Goal: Task Accomplishment & Management: Manage account settings

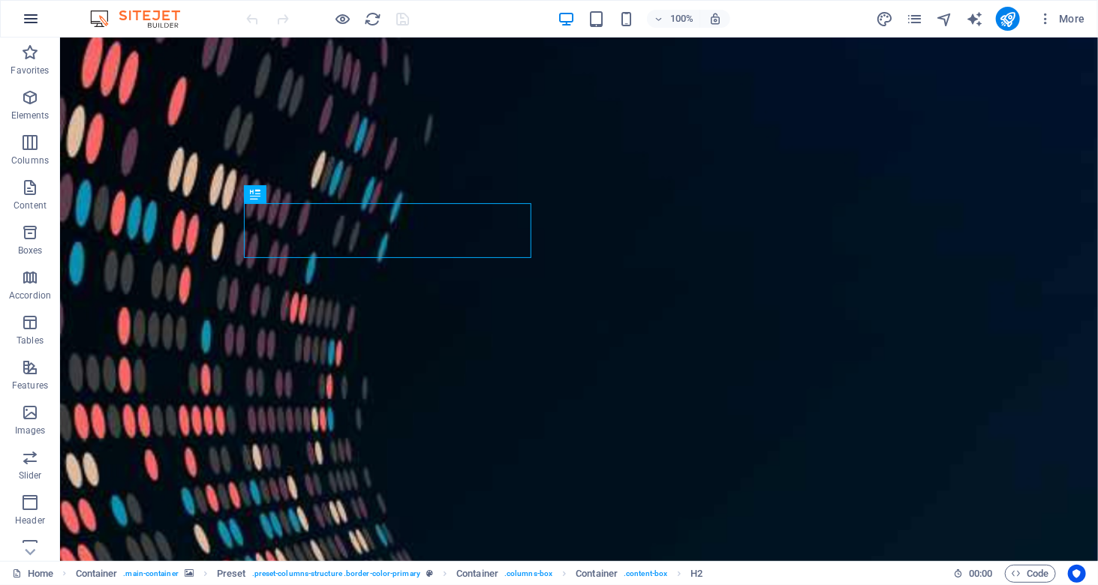
click at [33, 19] on icon "button" at bounding box center [31, 19] width 18 height 18
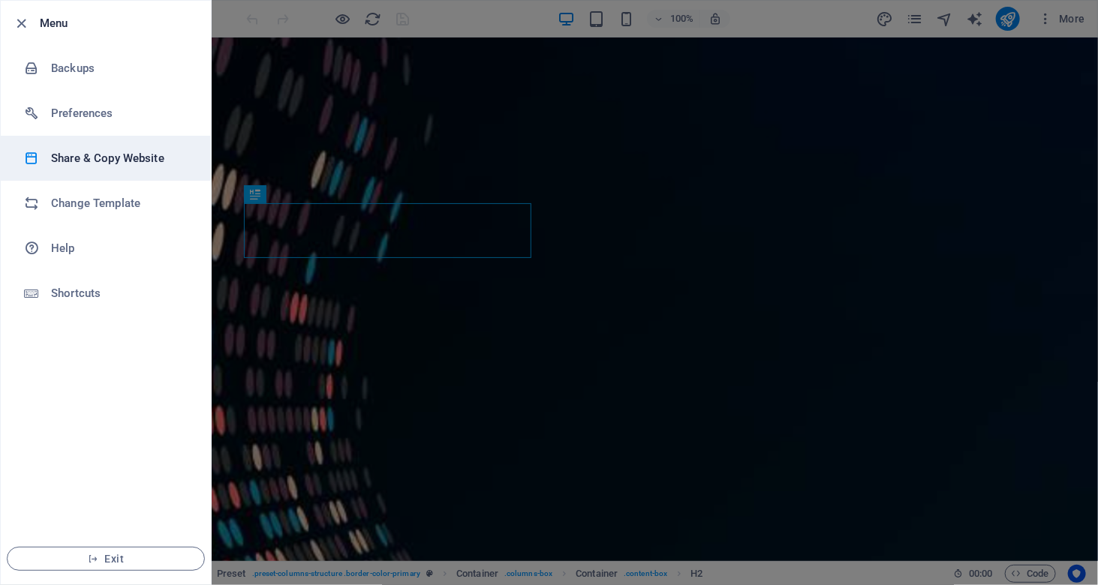
click at [136, 157] on h6 "Share & Copy Website" at bounding box center [120, 158] width 139 height 18
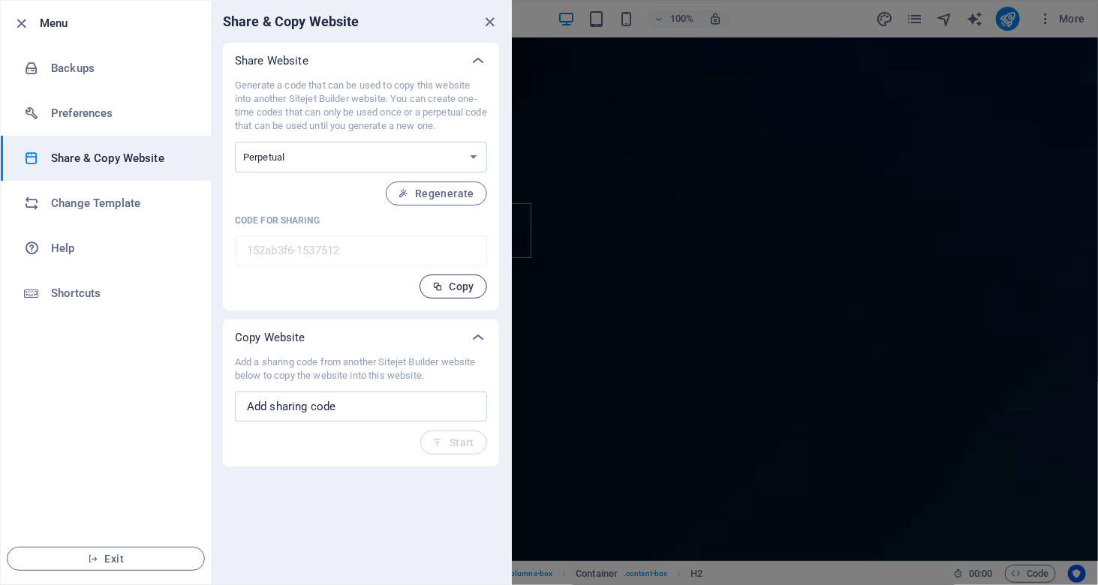
click at [463, 276] on button "Copy" at bounding box center [453, 287] width 68 height 24
click at [493, 22] on icon "close" at bounding box center [490, 22] width 17 height 17
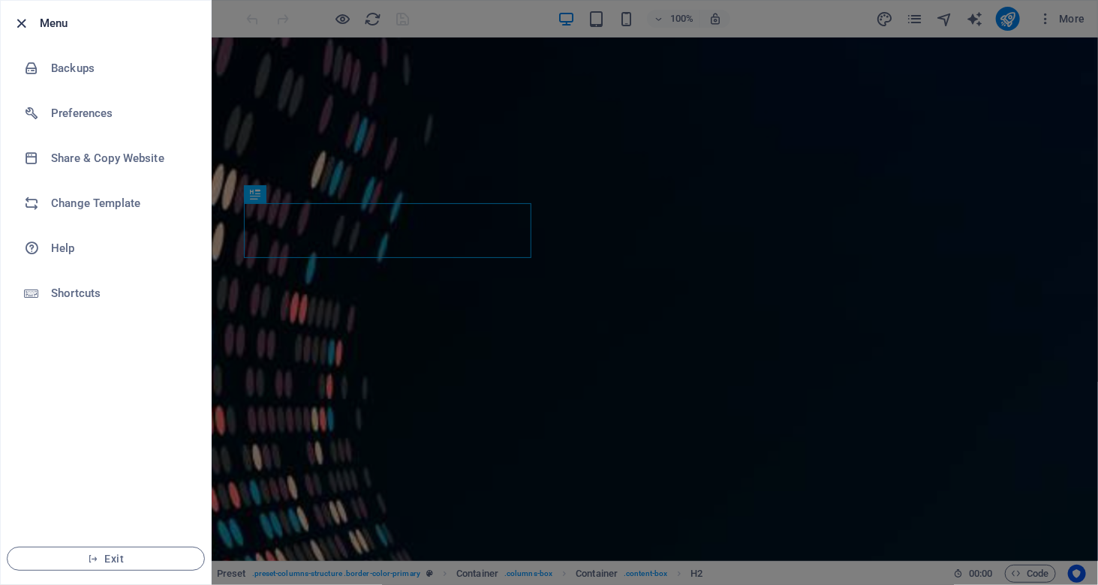
click at [18, 21] on icon "button" at bounding box center [22, 23] width 17 height 17
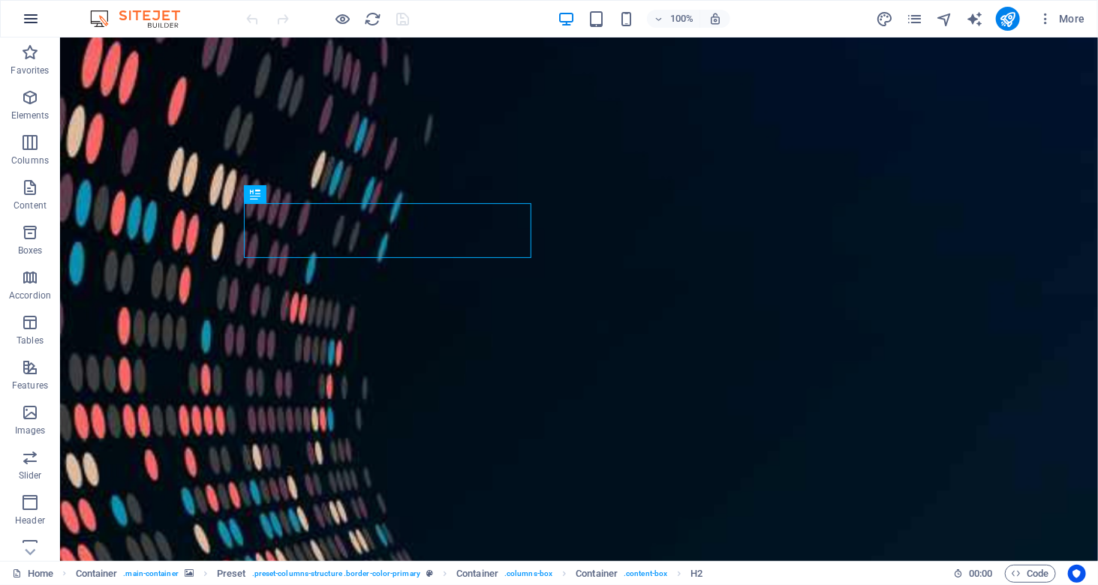
click at [24, 24] on icon "button" at bounding box center [31, 19] width 18 height 18
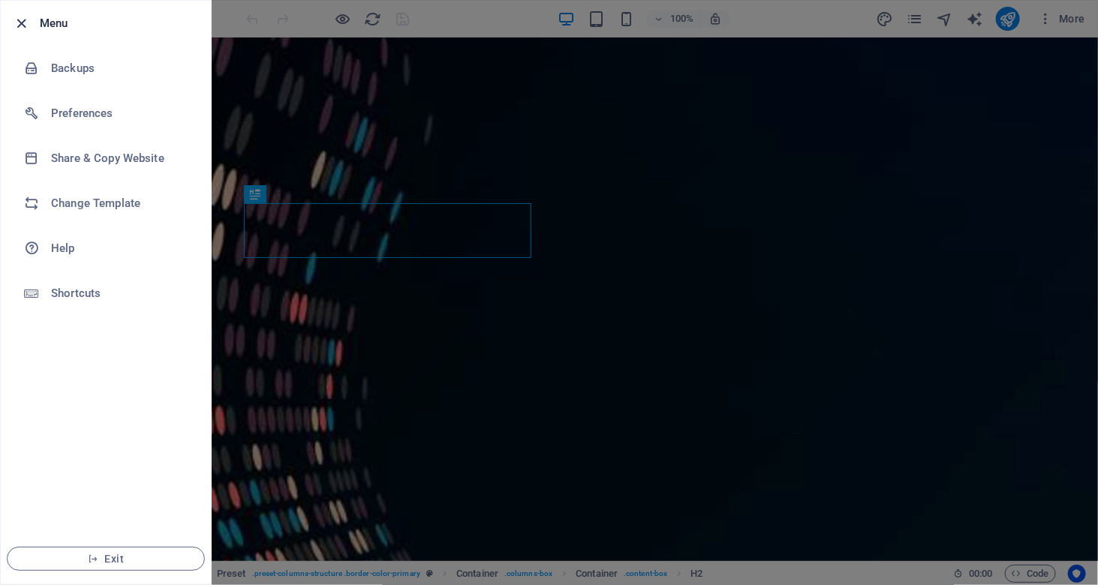
click at [19, 23] on icon "button" at bounding box center [22, 23] width 17 height 17
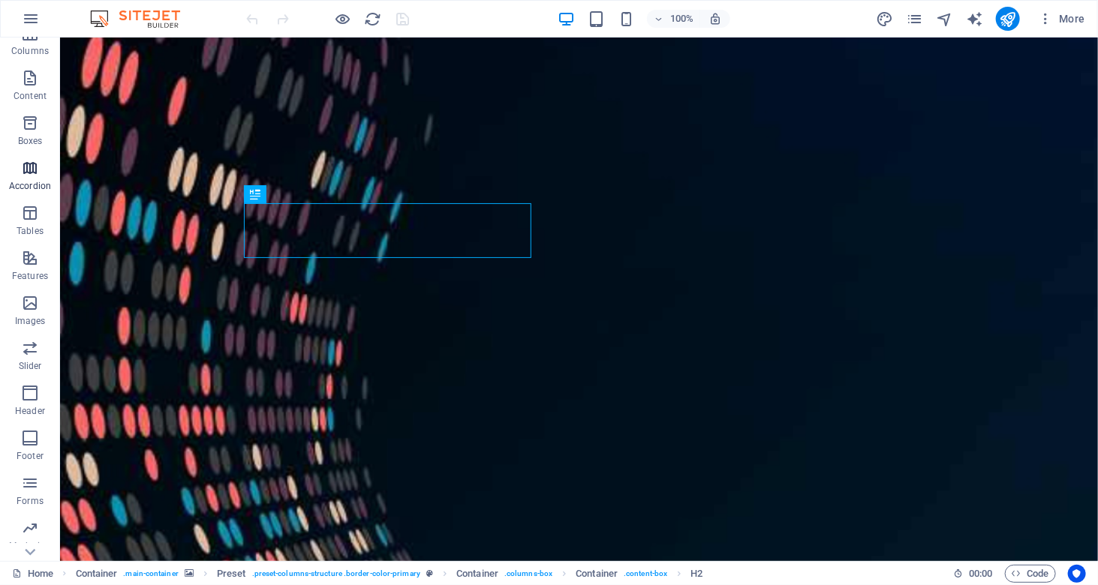
scroll to position [151, 0]
click at [1058, 20] on span "More" at bounding box center [1061, 18] width 47 height 15
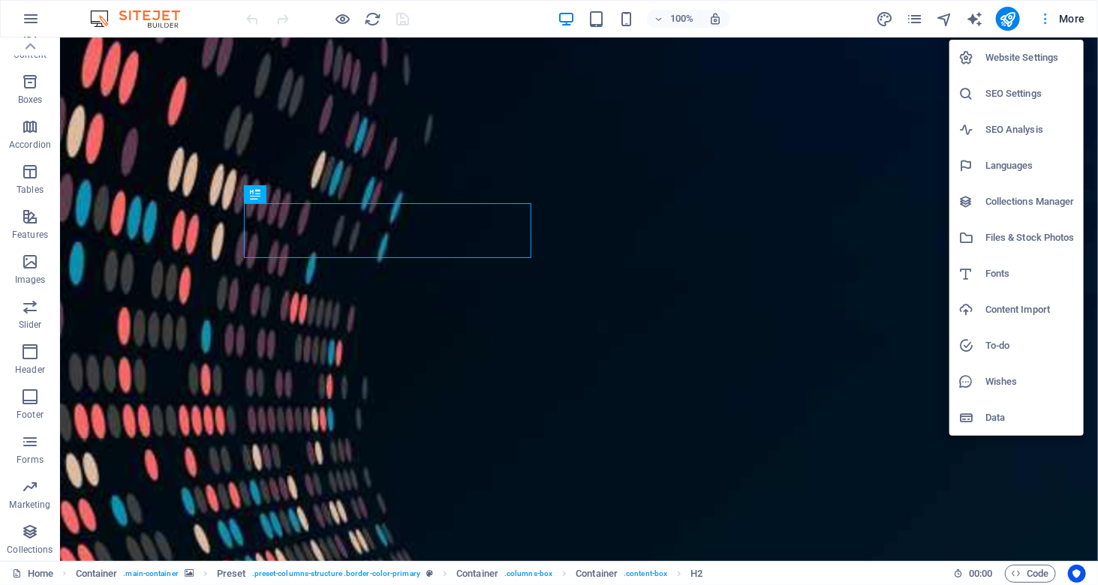
click at [1058, 20] on div at bounding box center [549, 292] width 1098 height 585
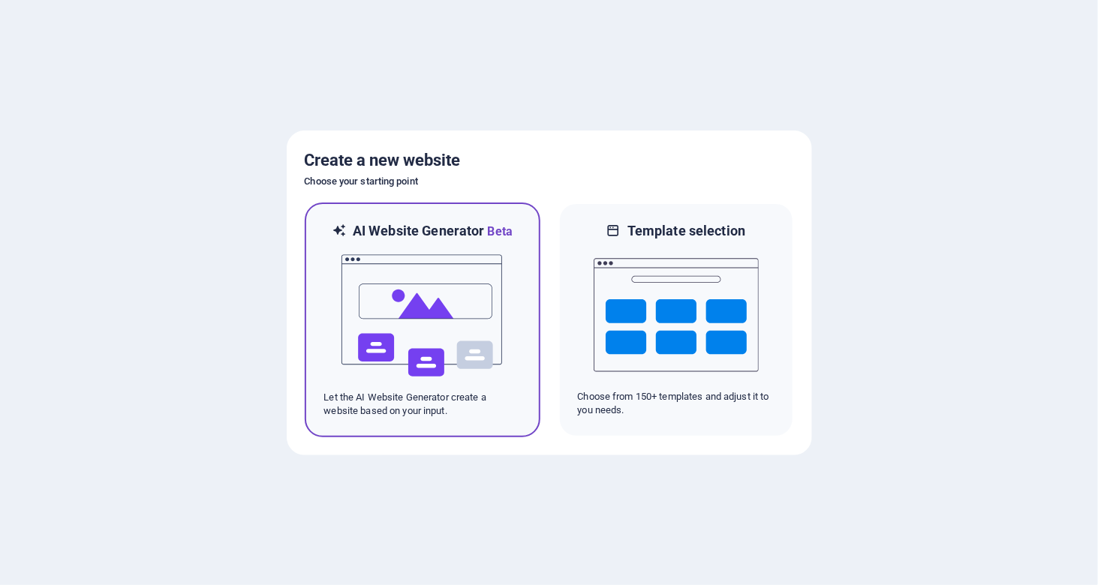
click at [459, 314] on img at bounding box center [422, 316] width 165 height 150
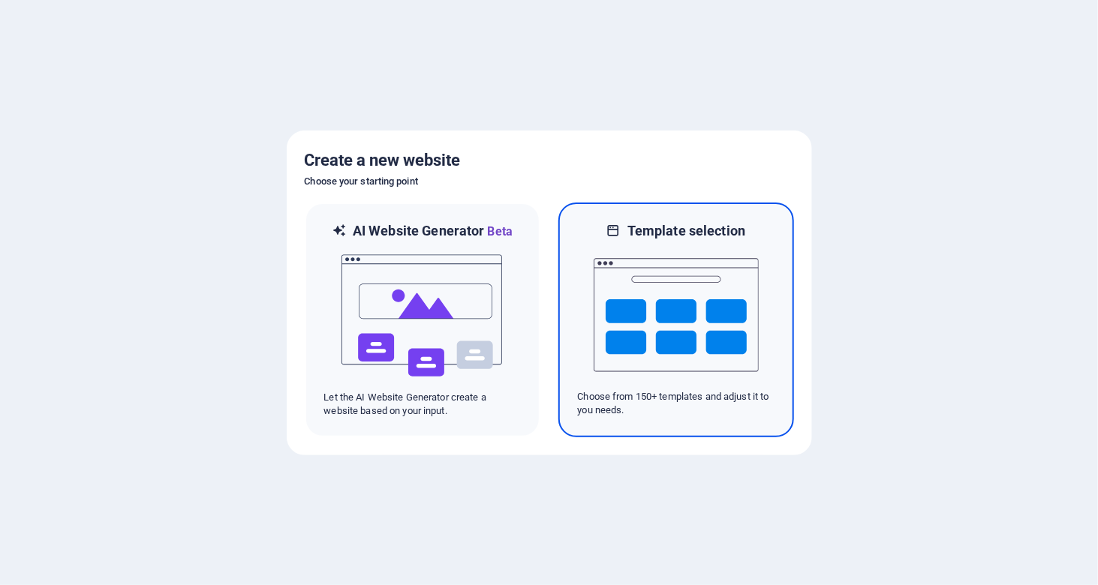
click at [685, 314] on img at bounding box center [675, 315] width 165 height 150
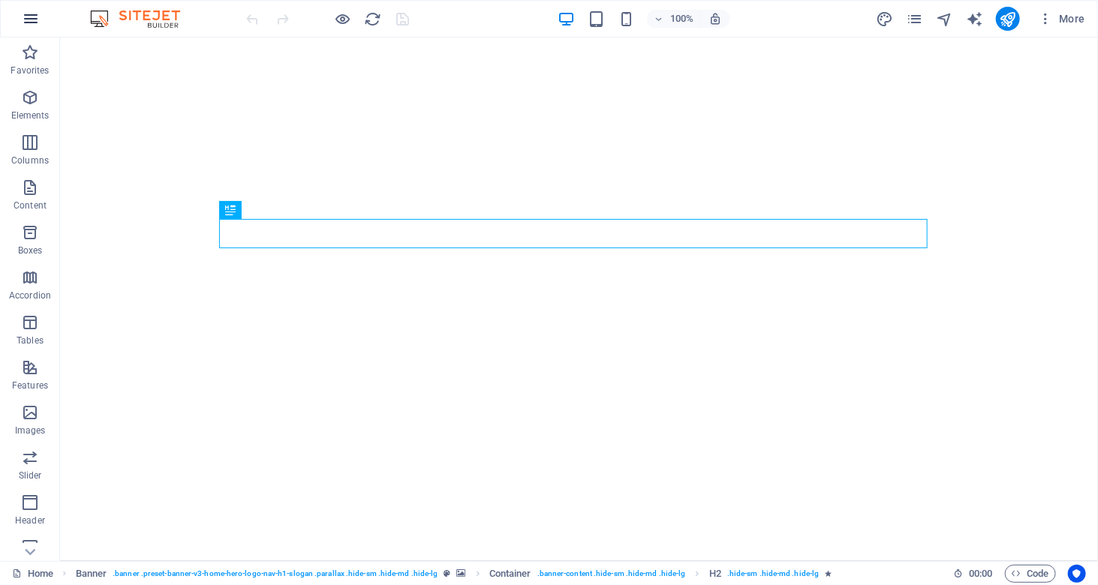
click at [34, 19] on icon "button" at bounding box center [31, 19] width 18 height 18
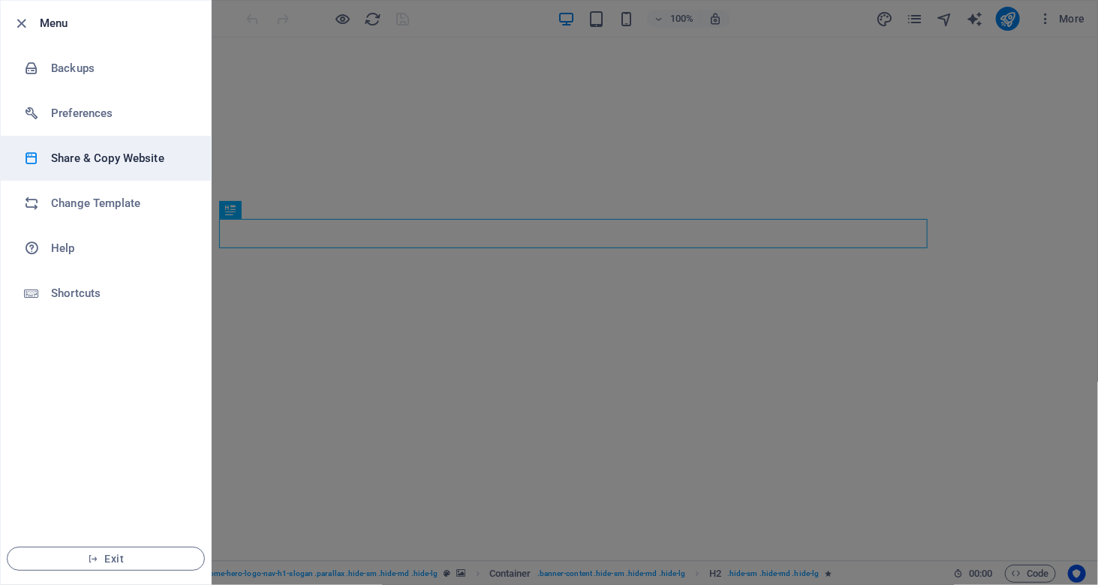
click at [98, 157] on h6 "Share & Copy Website" at bounding box center [120, 158] width 139 height 18
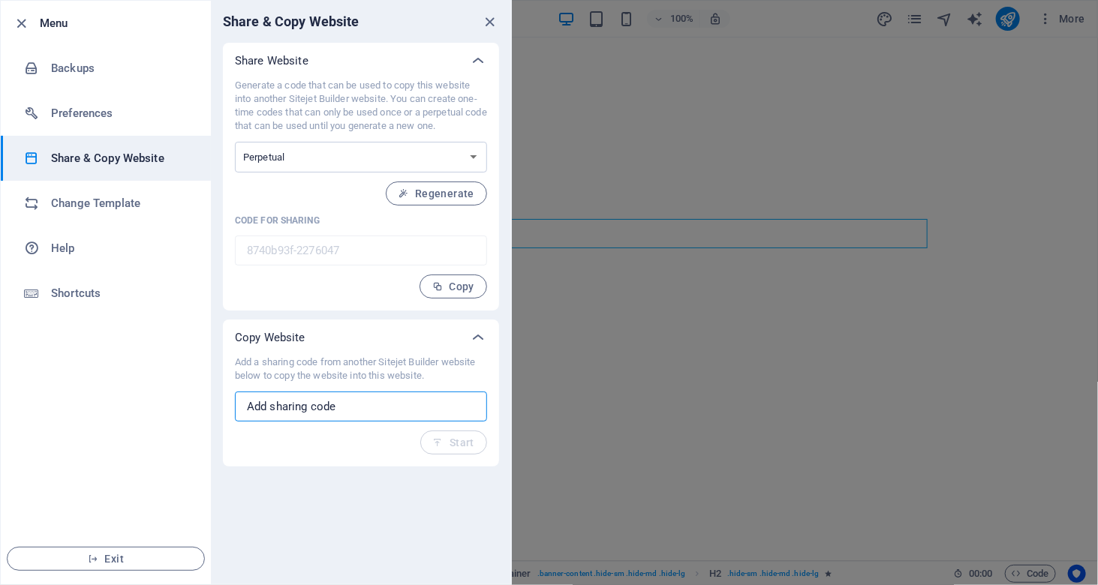
click at [316, 404] on input "text" at bounding box center [361, 407] width 252 height 30
paste input "152ab3f6-1537512"
type input "152ab3f6-1537512"
click at [450, 443] on span "Start" at bounding box center [453, 443] width 41 height 12
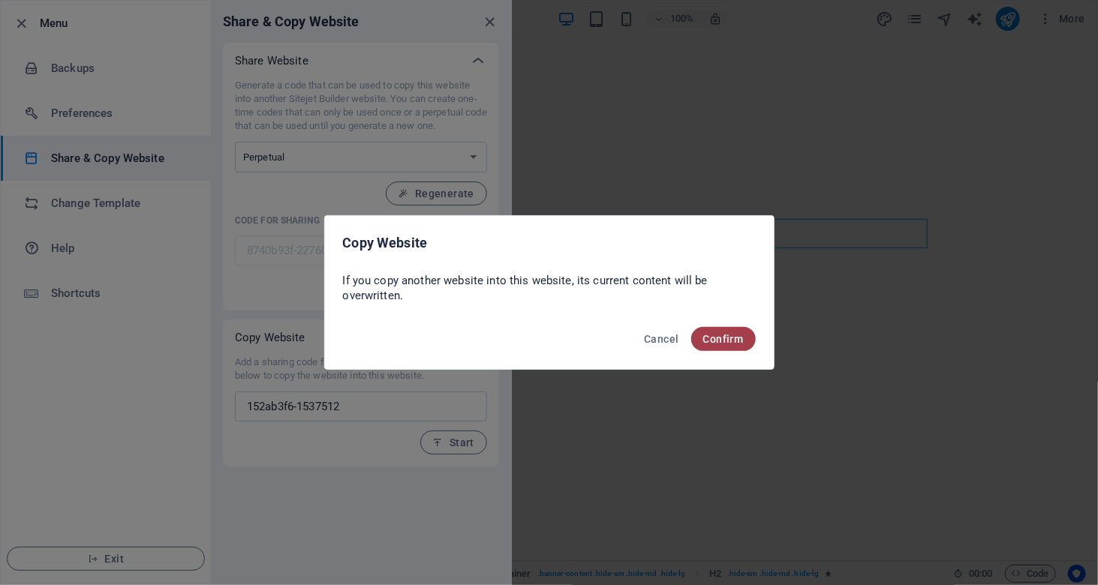
click at [716, 338] on span "Confirm" at bounding box center [723, 339] width 41 height 12
click at [733, 341] on span "Confirm" at bounding box center [723, 339] width 41 height 12
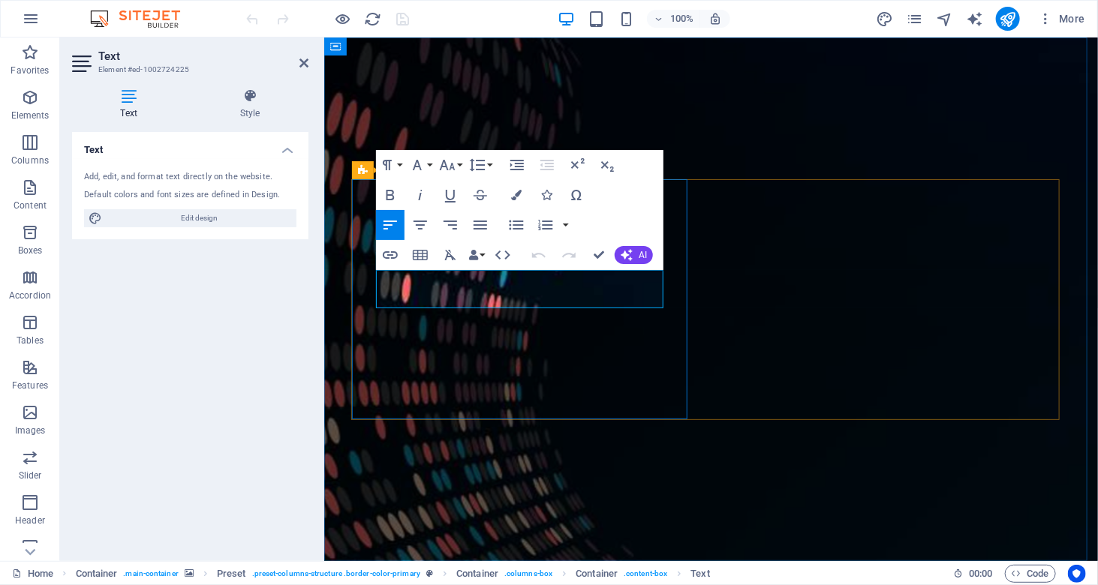
drag, startPoint x: 519, startPoint y: 298, endPoint x: 375, endPoint y: 279, distance: 145.3
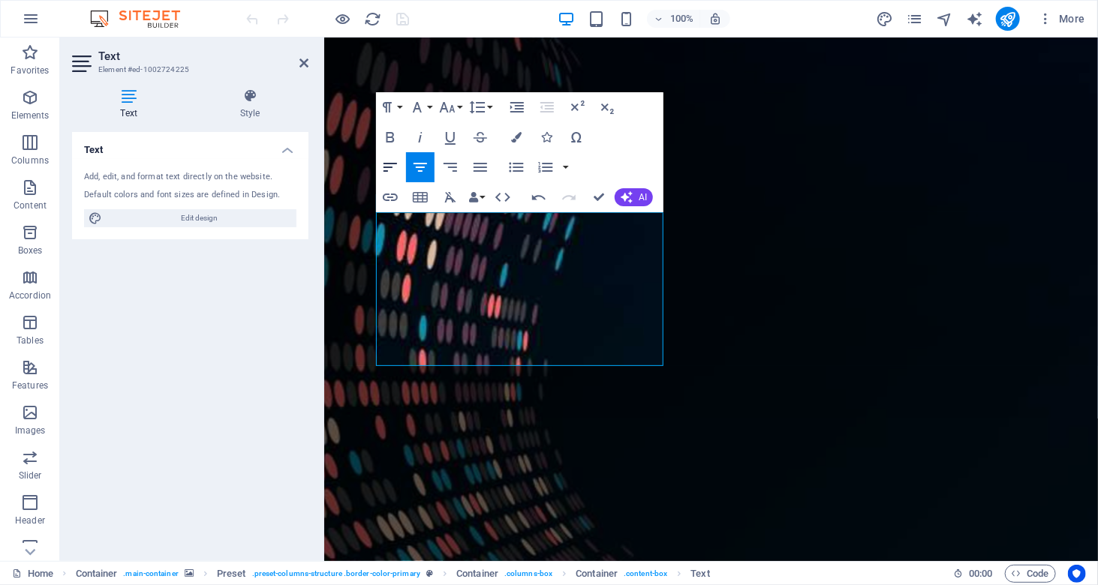
click at [386, 164] on icon "button" at bounding box center [390, 167] width 14 height 9
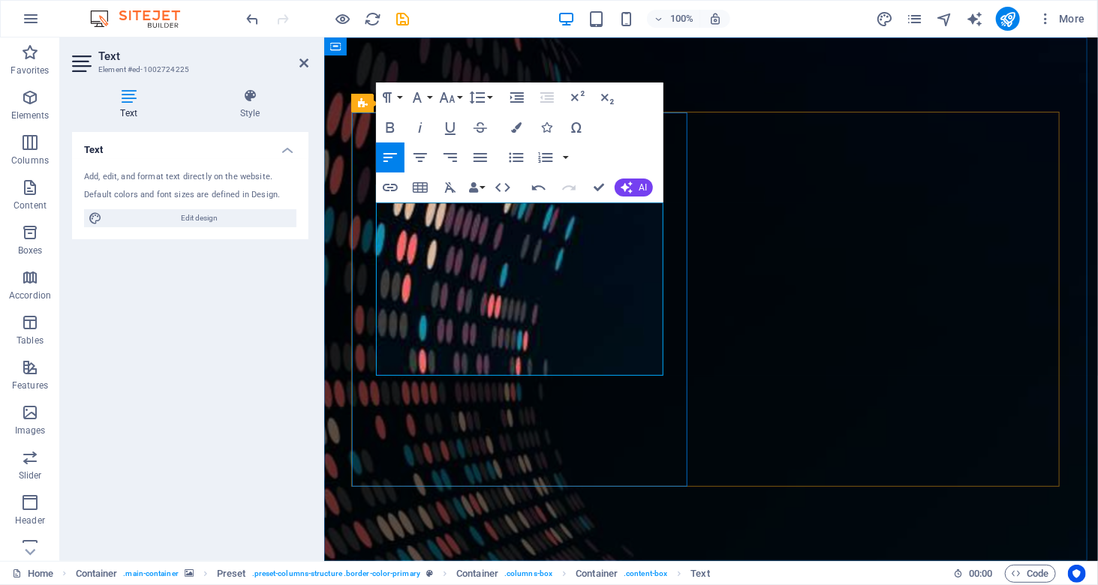
drag, startPoint x: 561, startPoint y: 213, endPoint x: 428, endPoint y: 230, distance: 133.8
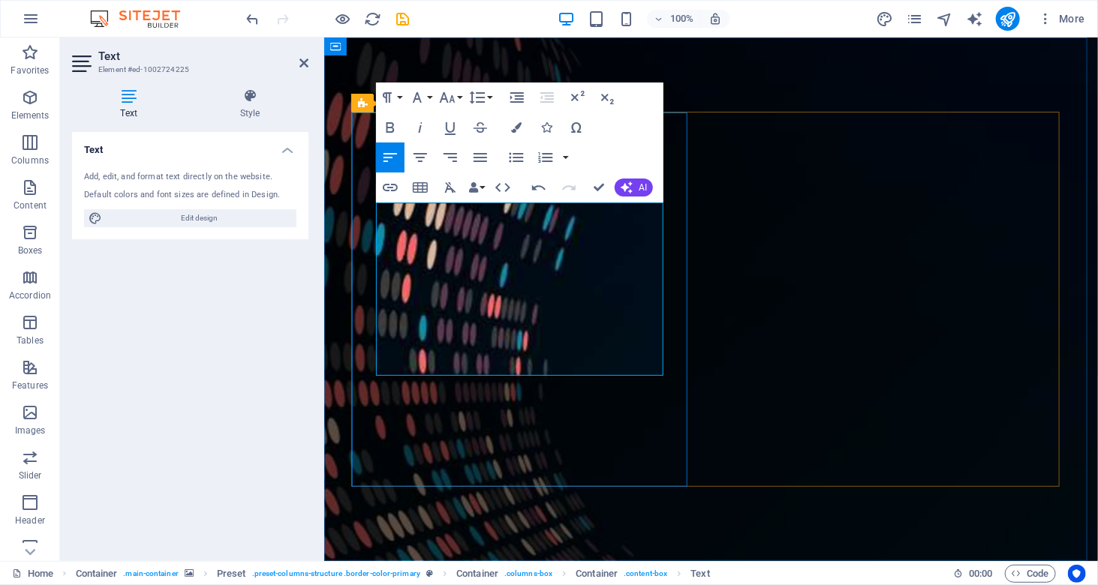
drag, startPoint x: 507, startPoint y: 231, endPoint x: 534, endPoint y: 231, distance: 27.0
drag, startPoint x: 566, startPoint y: 270, endPoint x: 551, endPoint y: 359, distance: 89.9
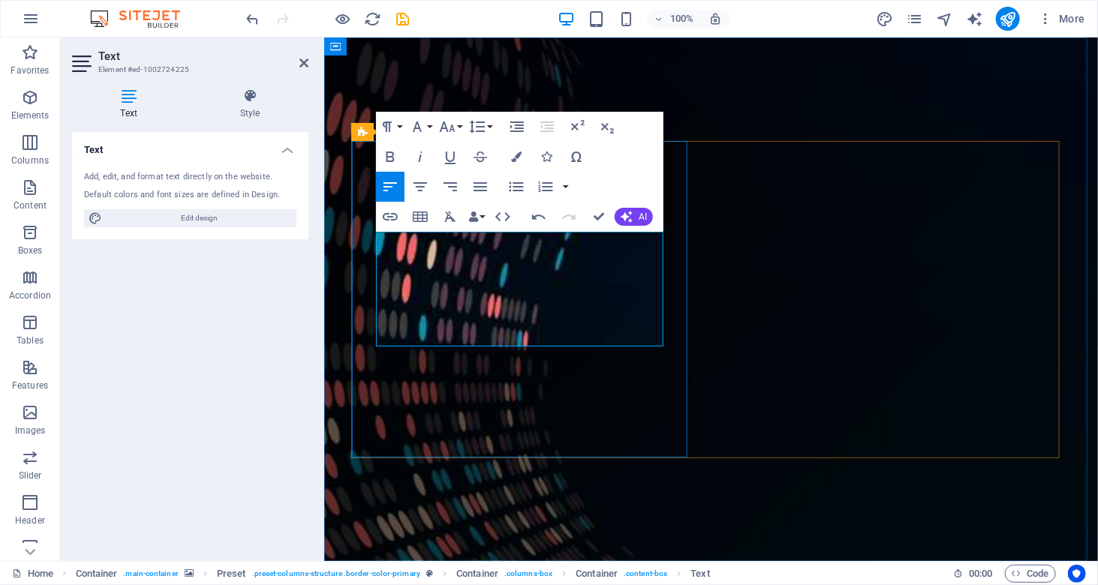
click at [633, 510] on figure at bounding box center [710, 299] width 774 height 524
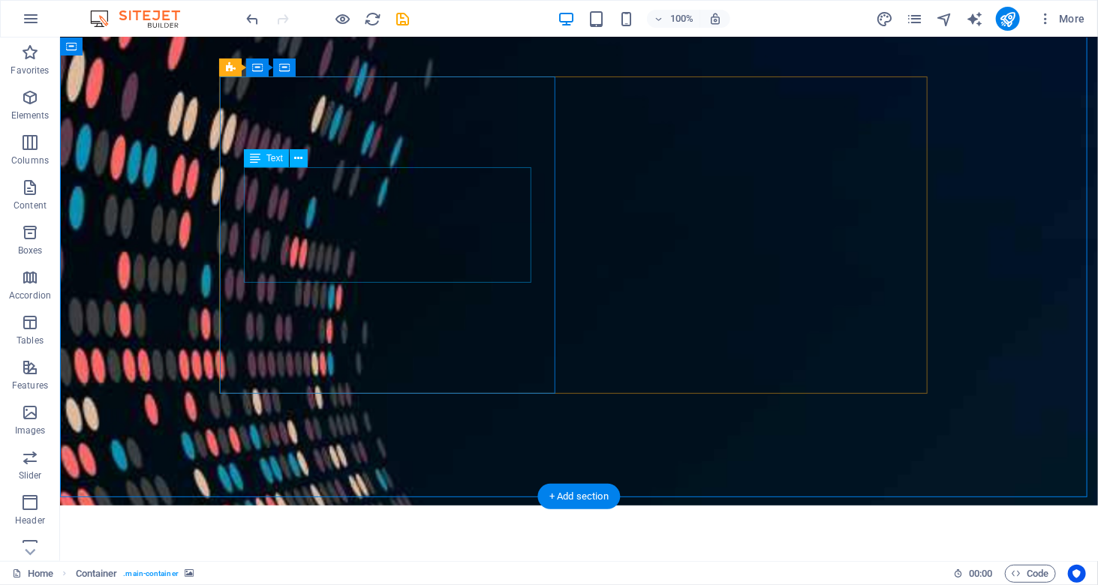
scroll to position [75, 0]
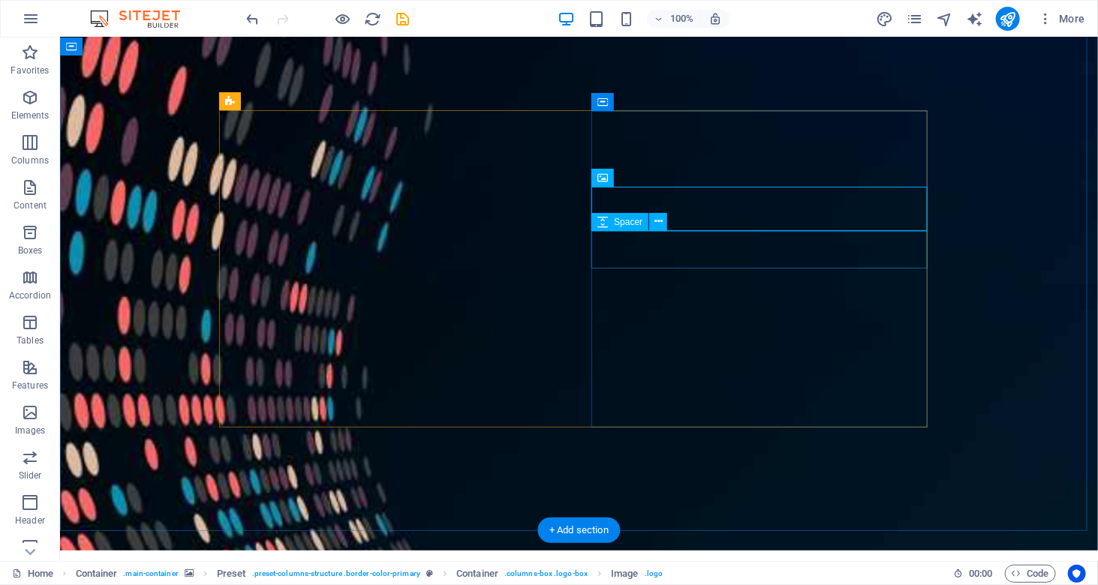
scroll to position [0, 0]
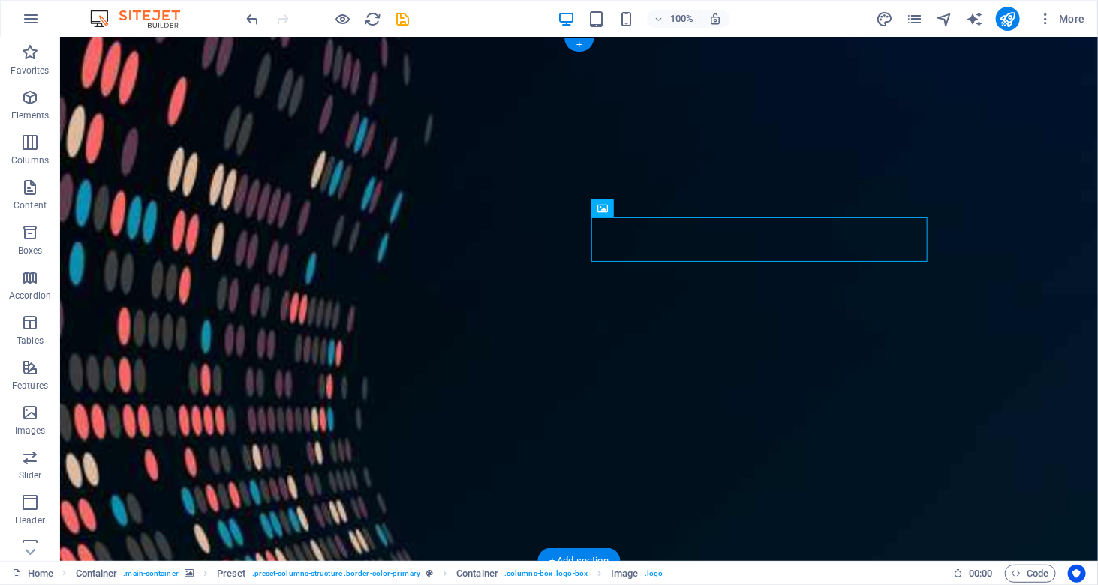
click at [317, 103] on figure at bounding box center [578, 299] width 1038 height 524
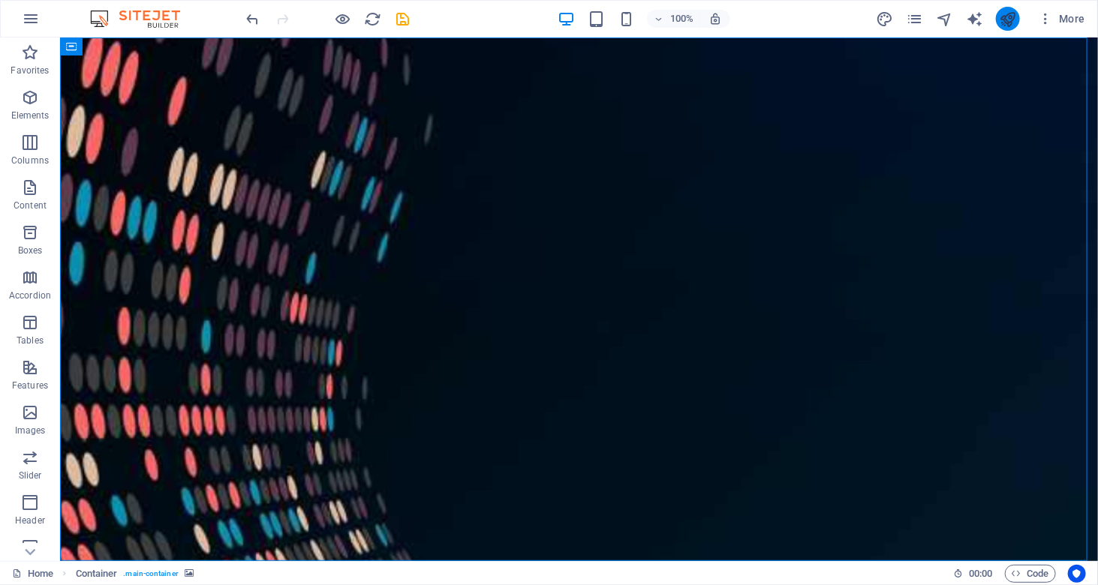
click at [1011, 28] on button "publish" at bounding box center [1008, 19] width 24 height 24
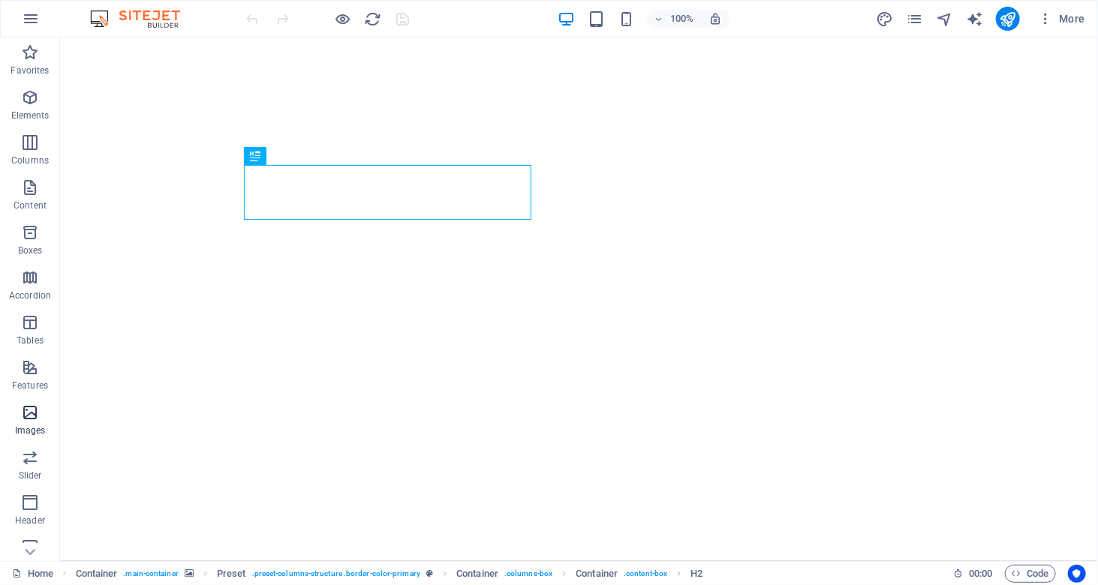
scroll to position [151, 0]
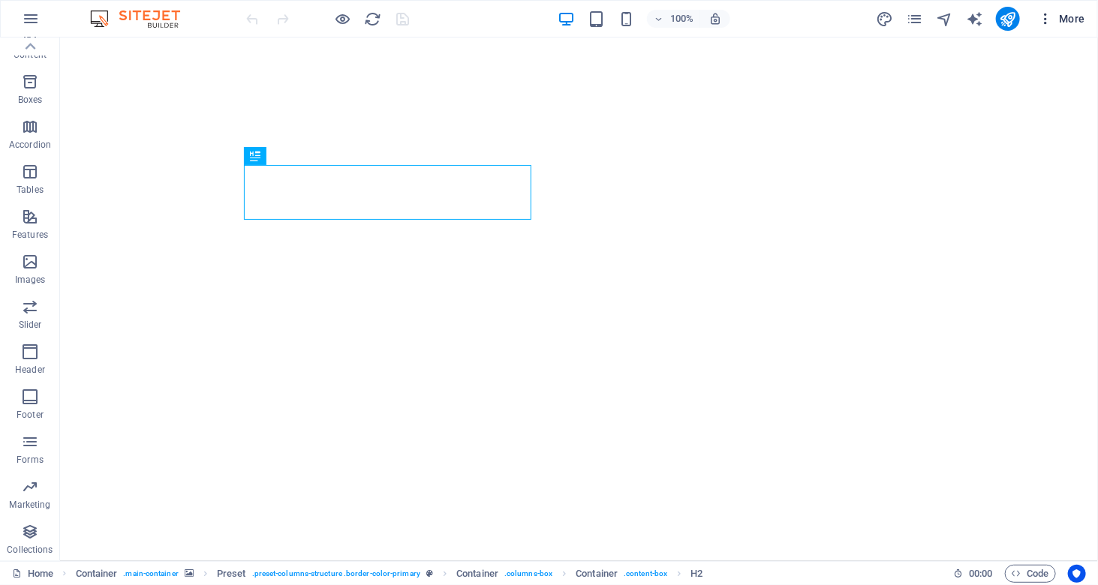
click at [1078, 23] on span "More" at bounding box center [1061, 18] width 47 height 15
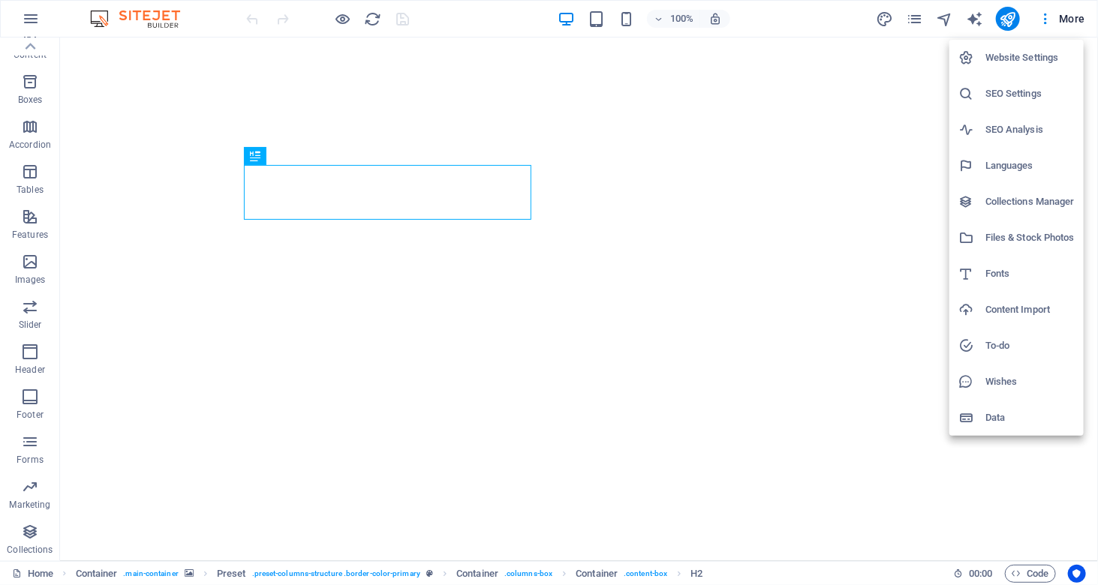
click at [1038, 55] on h6 "Website Settings" at bounding box center [1029, 58] width 89 height 18
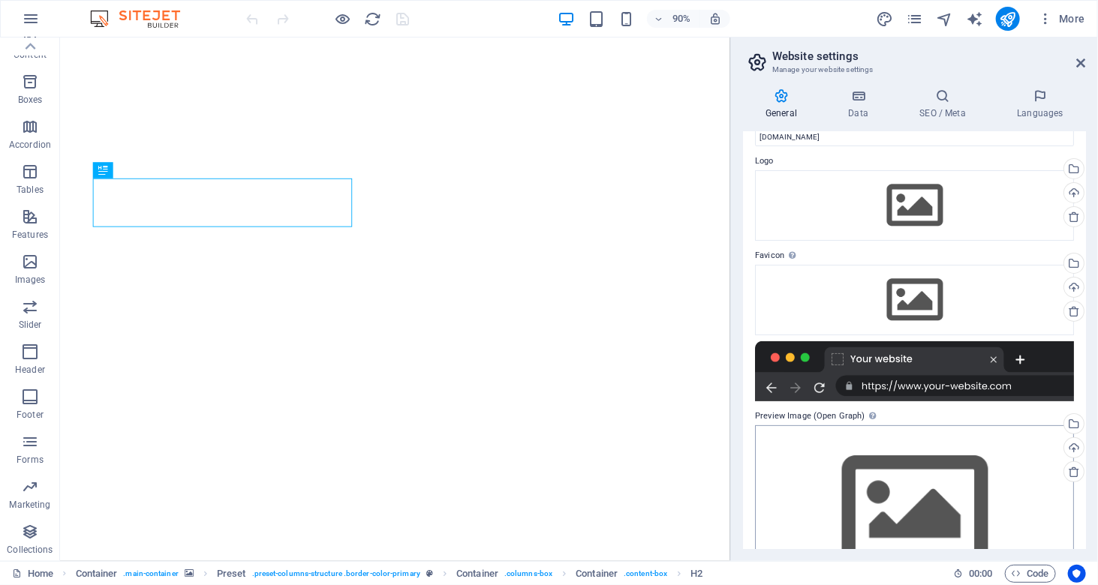
scroll to position [0, 0]
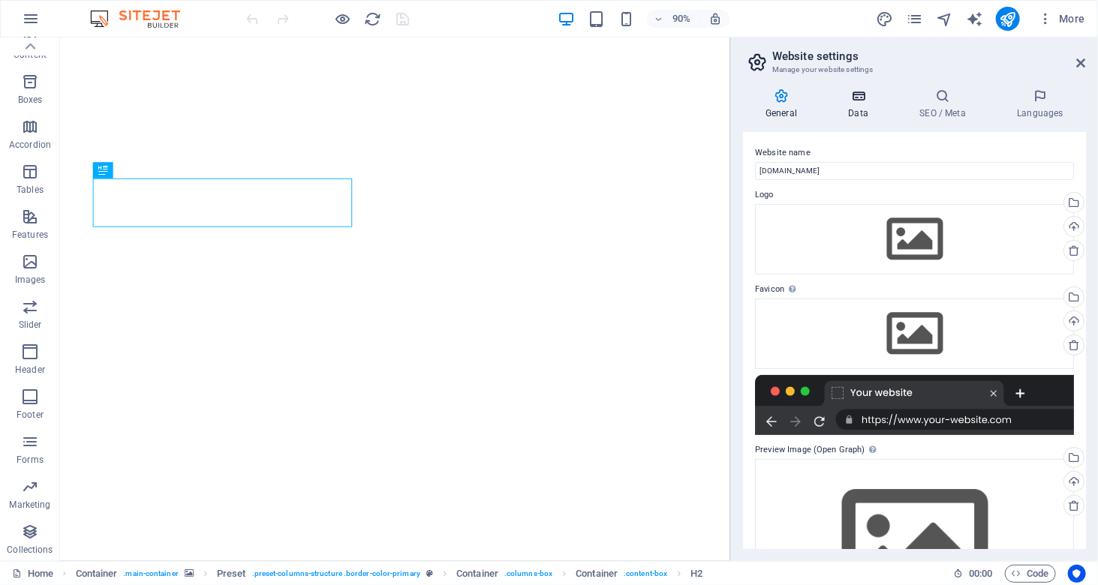
click at [867, 107] on h4 "Data" at bounding box center [860, 105] width 71 height 32
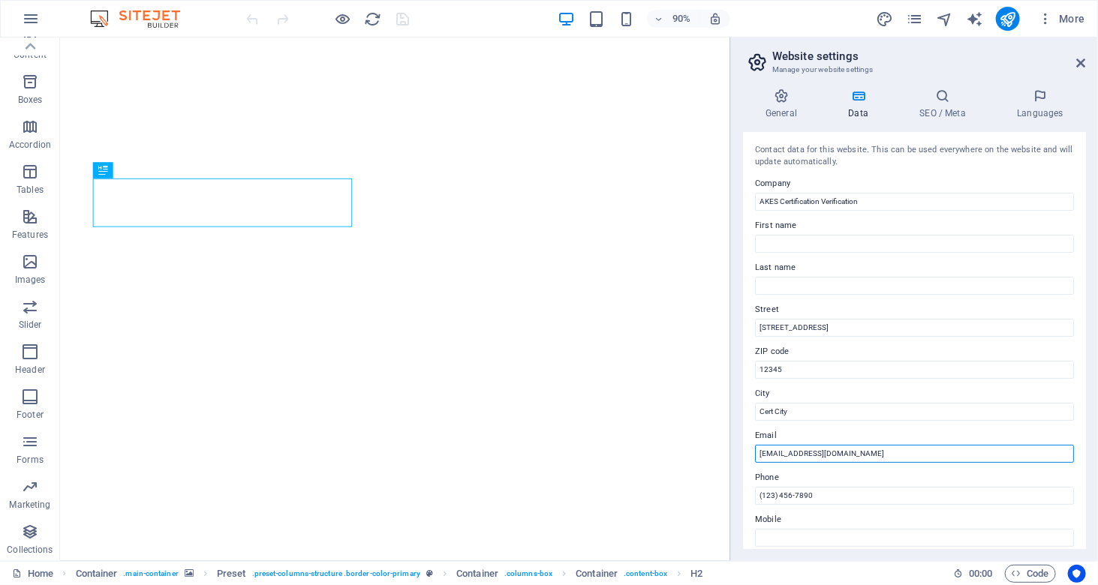
drag, startPoint x: 861, startPoint y: 454, endPoint x: 743, endPoint y: 455, distance: 118.6
click at [743, 455] on div "Contact data for this website. This can be used everywhere on the website and w…" at bounding box center [914, 340] width 343 height 417
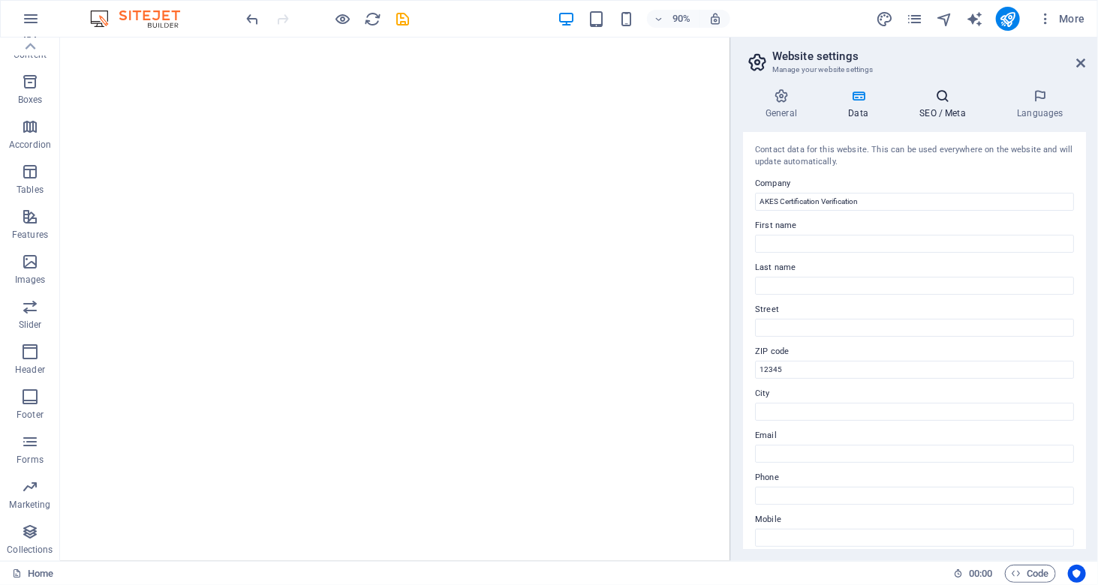
click at [917, 96] on icon at bounding box center [943, 96] width 92 height 15
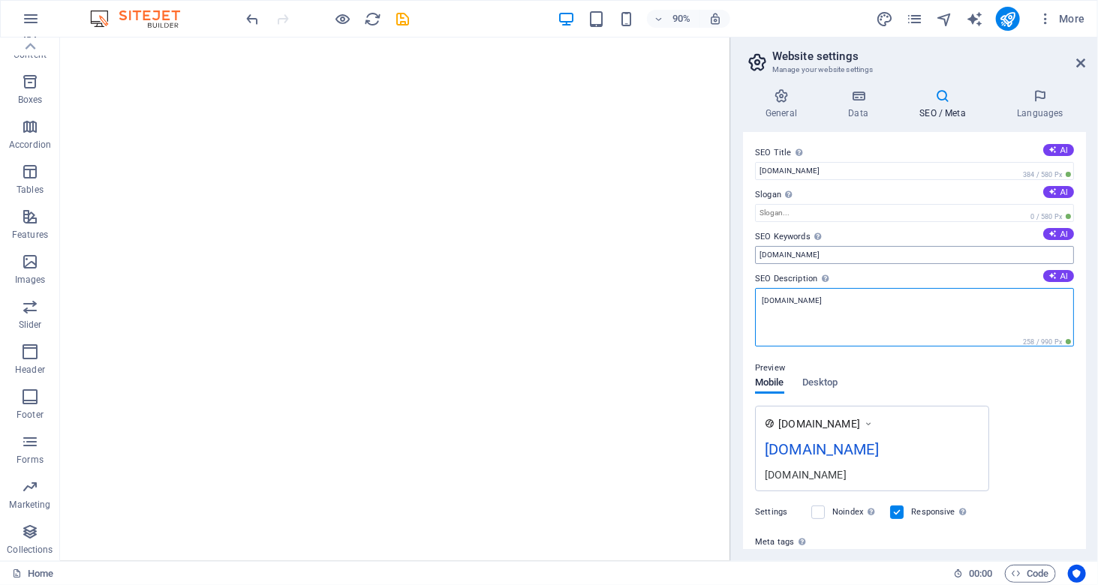
type textarea "akes.certification.tribasetechnologies.net"
click at [780, 253] on input "[DOMAIN_NAME]" at bounding box center [914, 255] width 319 height 18
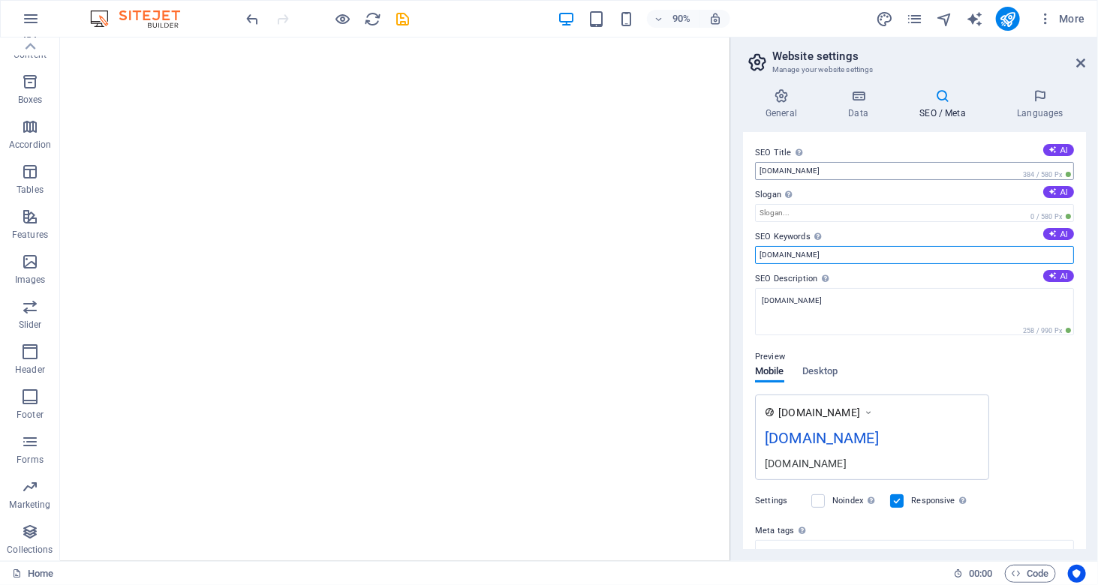
type input "akes.certification.tribasetechnologies.net"
click at [769, 170] on input "[DOMAIN_NAME]" at bounding box center [914, 171] width 319 height 18
click at [781, 168] on input "[DOMAIN_NAME]" at bounding box center [914, 171] width 319 height 18
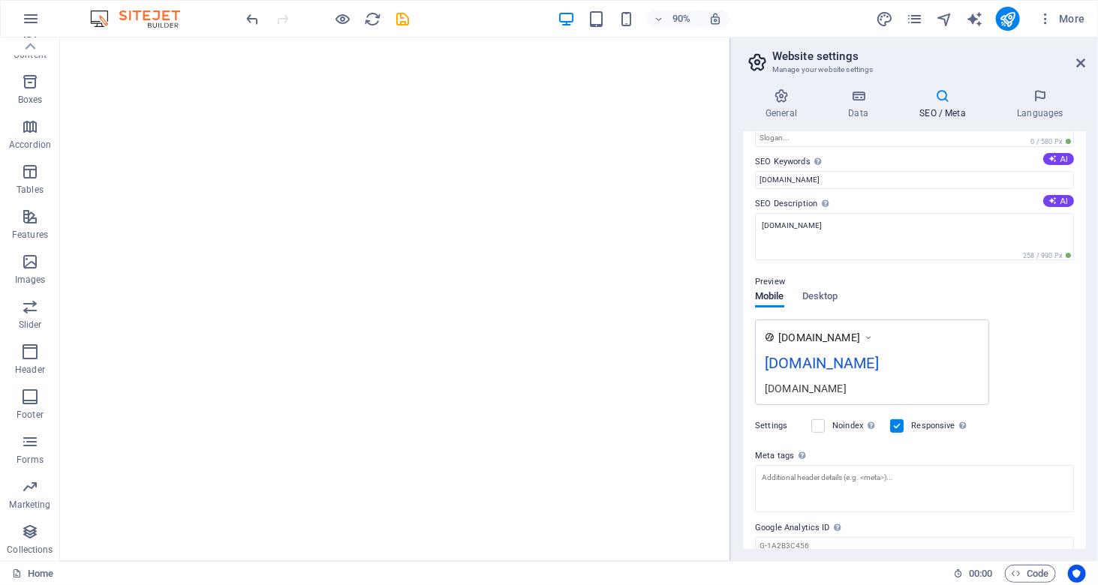
type input "akes.certification.tribasetechnologies.net"
click at [840, 302] on div "Preview Mobile Desktop www.example.com akes.certification.tribasetechnologies.n…" at bounding box center [914, 333] width 319 height 144
click at [805, 295] on span "Desktop" at bounding box center [820, 297] width 36 height 21
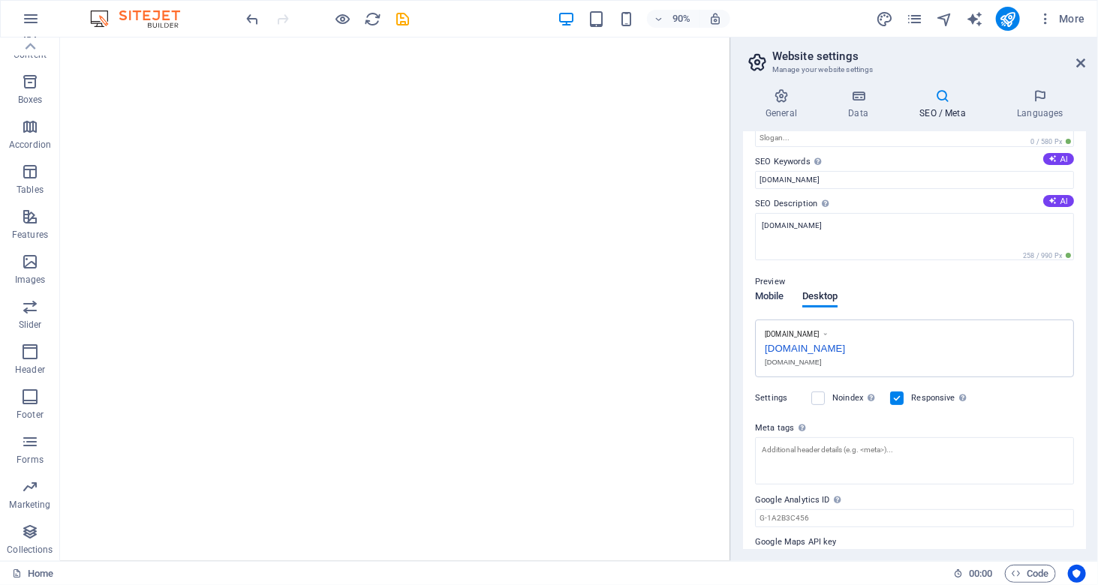
click at [766, 298] on span "Mobile" at bounding box center [769, 297] width 29 height 21
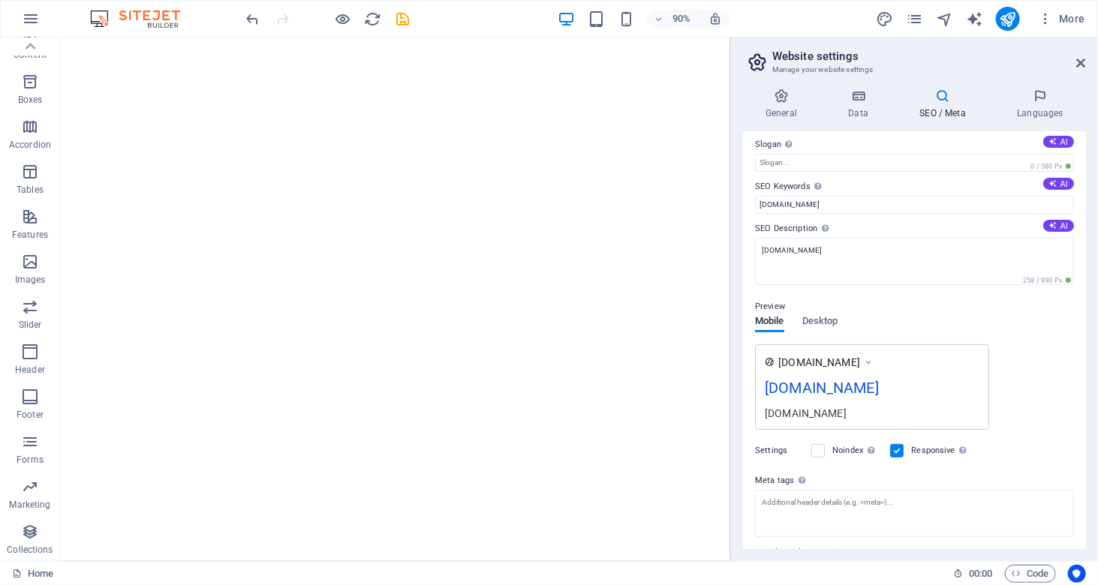
scroll to position [0, 0]
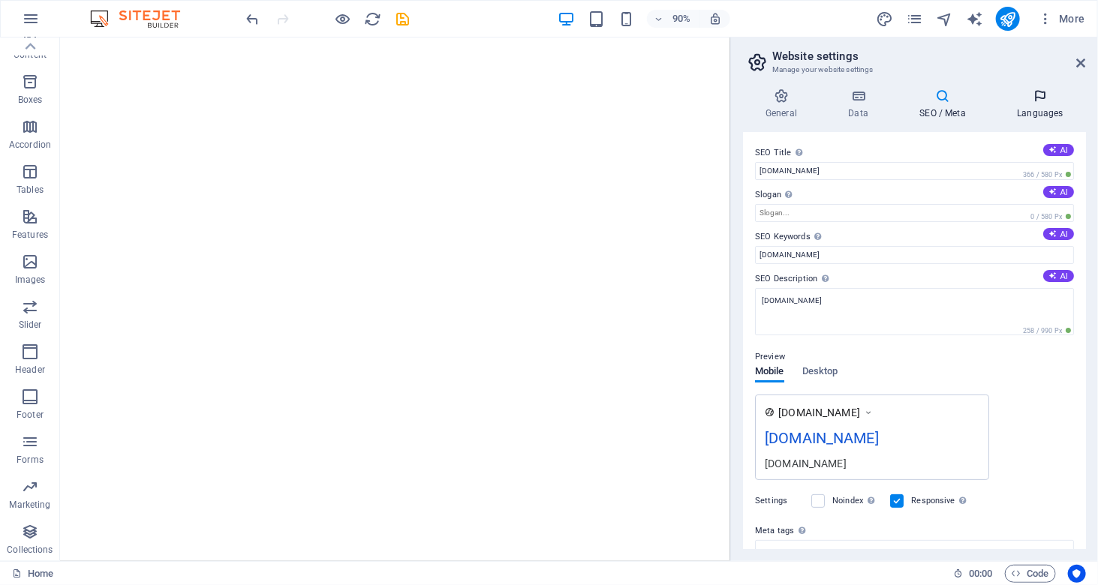
click at [1039, 104] on h4 "Languages" at bounding box center [1040, 105] width 92 height 32
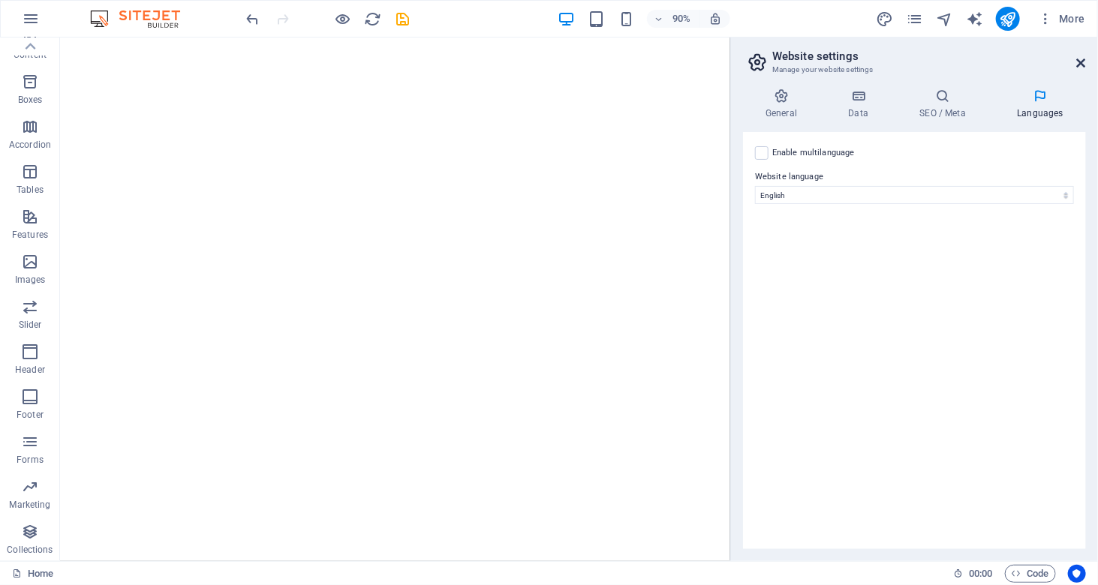
click at [1077, 61] on icon at bounding box center [1081, 63] width 9 height 12
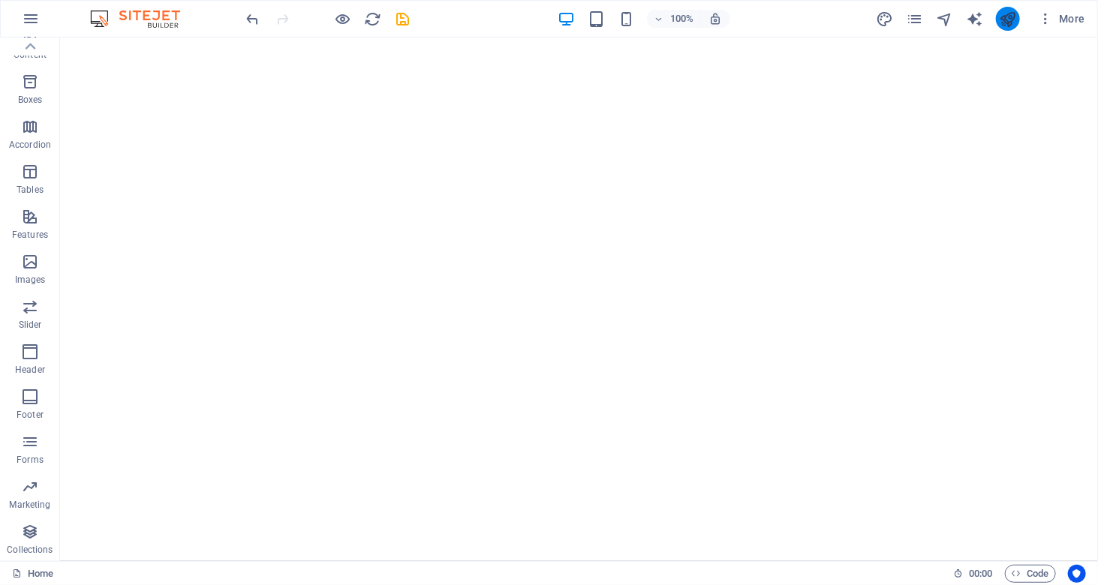
click at [1007, 25] on icon "publish" at bounding box center [1007, 19] width 17 height 17
